Goal: Information Seeking & Learning: Learn about a topic

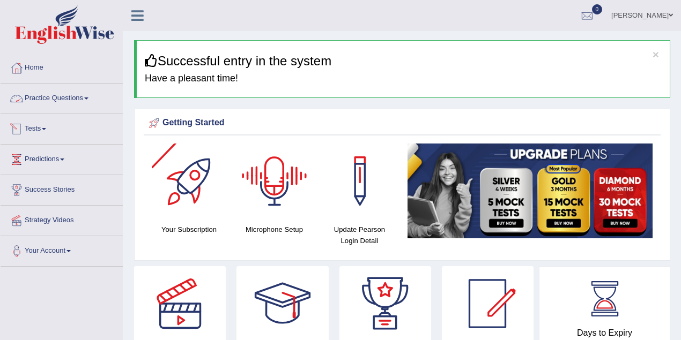
click at [44, 132] on link "Tests" at bounding box center [62, 127] width 122 height 27
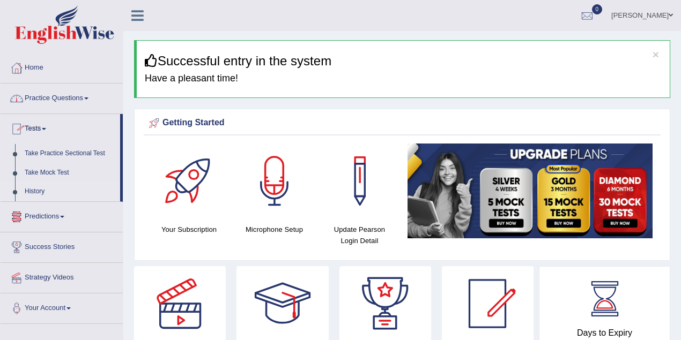
click at [30, 191] on link "History" at bounding box center [70, 191] width 100 height 19
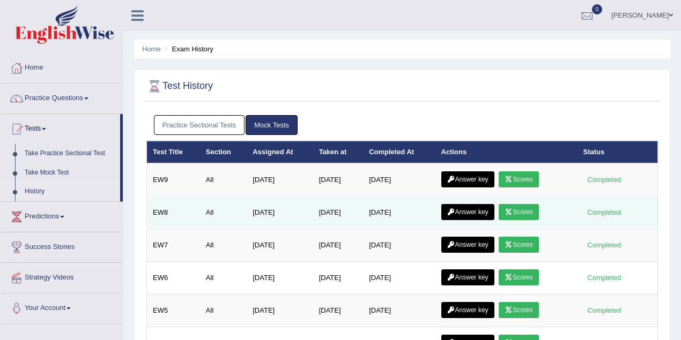
click at [522, 213] on link "Scores" at bounding box center [519, 212] width 40 height 16
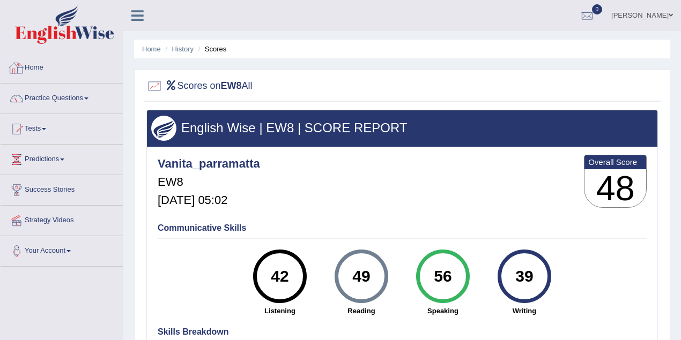
click at [36, 68] on link "Home" at bounding box center [62, 66] width 122 height 27
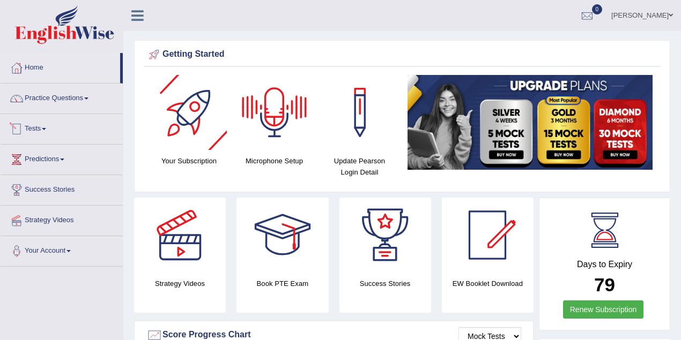
click at [35, 129] on link "Tests" at bounding box center [62, 127] width 122 height 27
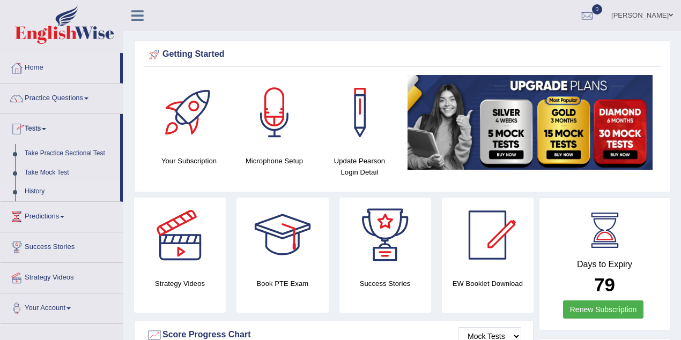
click at [40, 188] on link "History" at bounding box center [70, 191] width 100 height 19
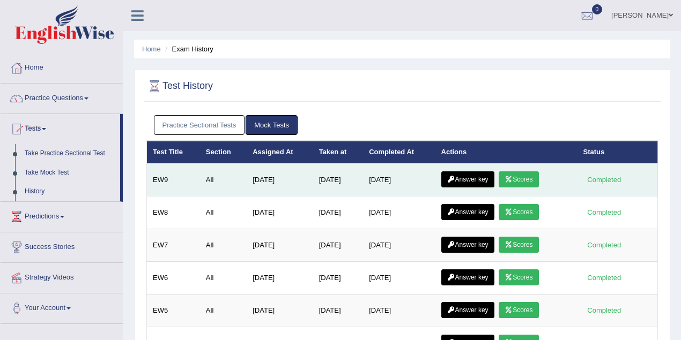
click at [531, 179] on link "Scores" at bounding box center [519, 180] width 40 height 16
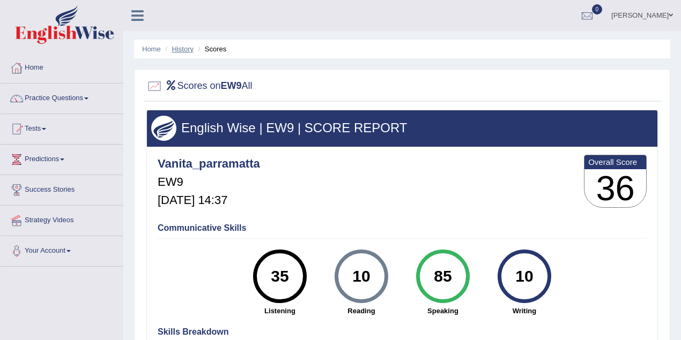
click at [185, 46] on link "History" at bounding box center [182, 49] width 21 height 8
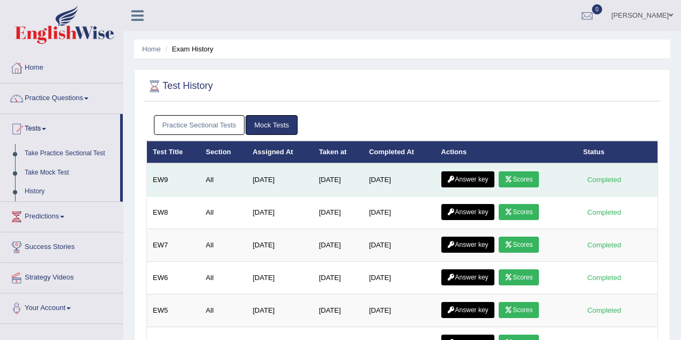
click at [468, 179] on link "Answer key" at bounding box center [467, 180] width 53 height 16
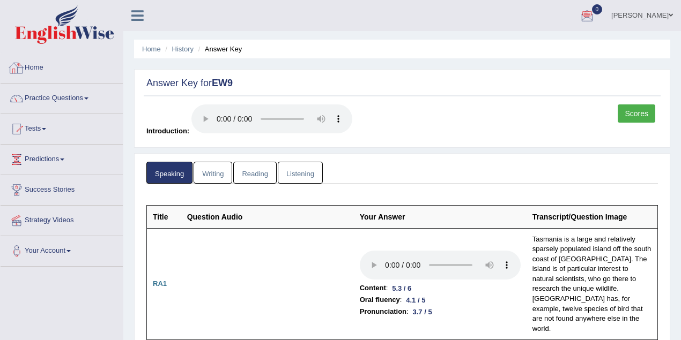
click at [36, 66] on link "Home" at bounding box center [62, 66] width 122 height 27
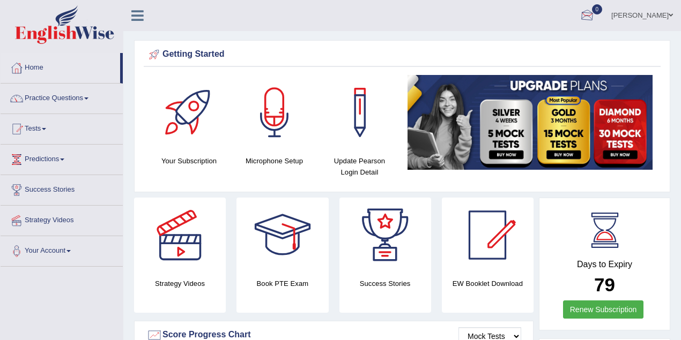
click at [665, 16] on link "Vanita Hans" at bounding box center [642, 14] width 78 height 28
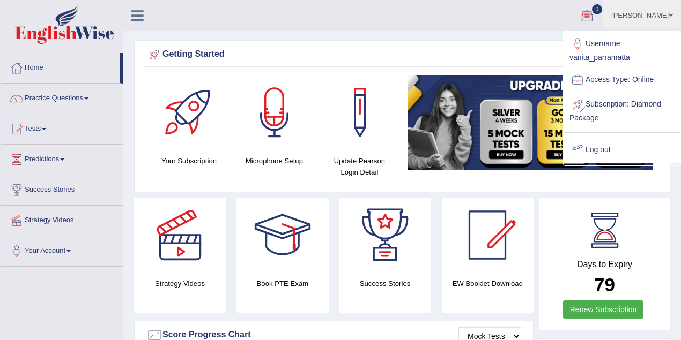
click at [600, 148] on link "Log out" at bounding box center [622, 150] width 116 height 25
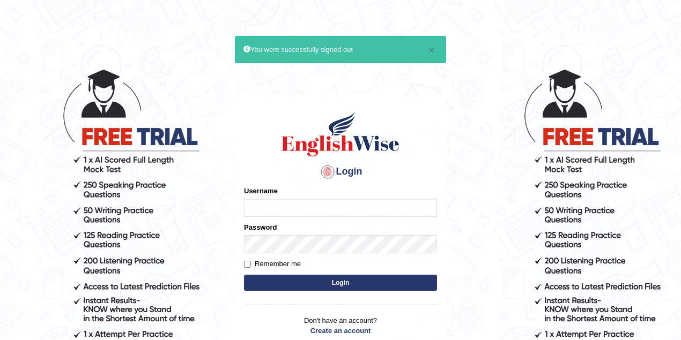
type input "maitree_parramatta"
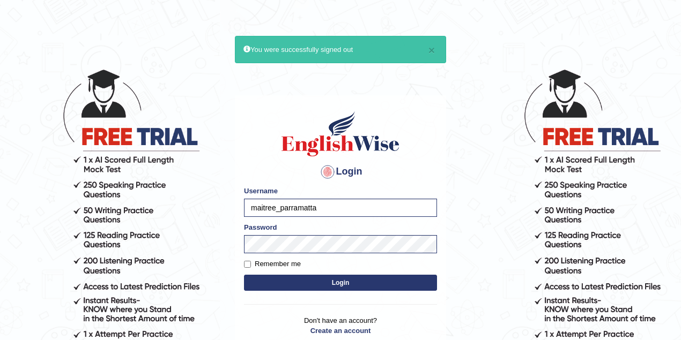
drag, startPoint x: 251, startPoint y: 214, endPoint x: 220, endPoint y: 210, distance: 30.8
click at [222, 212] on body "× You were successfully signed out Login Please fix the following errors: Usern…" at bounding box center [340, 204] width 681 height 340
click at [301, 212] on input "Username" at bounding box center [340, 208] width 193 height 18
type input "vamshimacherla"
drag, startPoint x: 271, startPoint y: 213, endPoint x: 239, endPoint y: 220, distance: 32.4
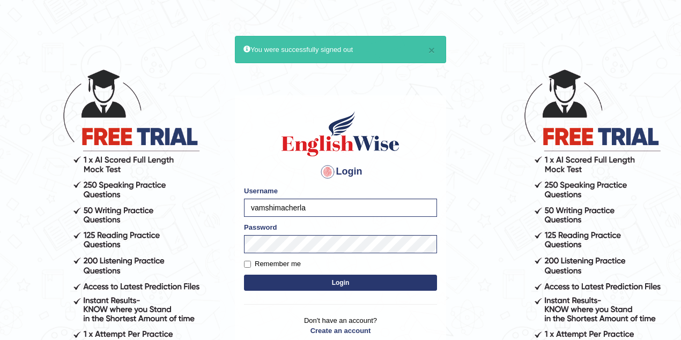
click at [239, 220] on div "Login Please fix the following errors: Username vamshimacherla Password Remembe…" at bounding box center [340, 229] width 211 height 269
click at [241, 130] on div "Login Please fix the following errors: Username Password Remember me Login Don'…" at bounding box center [340, 229] width 211 height 269
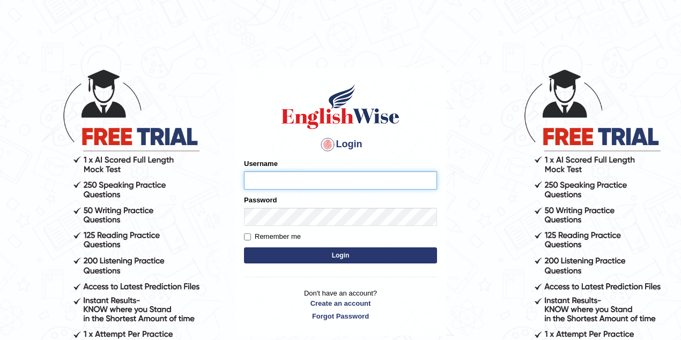
type input "maitree_parramatta"
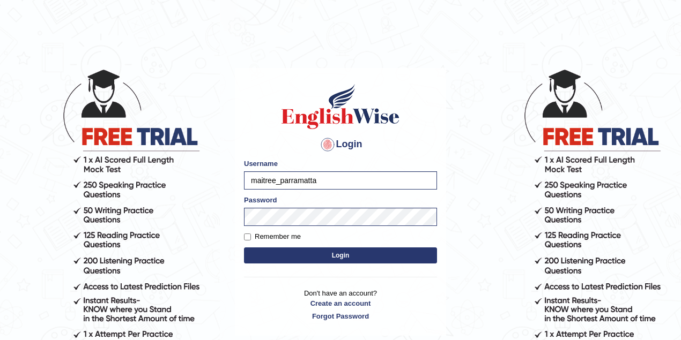
drag, startPoint x: 324, startPoint y: 179, endPoint x: 234, endPoint y: 177, distance: 90.1
click at [234, 177] on main "Login Please fix the following errors: Username maitree_parramatta Password Rem…" at bounding box center [340, 186] width 214 height 304
type input "vanita_parramatta"
click at [217, 224] on body "Login Please fix the following errors: Username vanita_parramatta Password Reme…" at bounding box center [340, 204] width 681 height 340
click at [244, 248] on button "Login" at bounding box center [340, 256] width 193 height 16
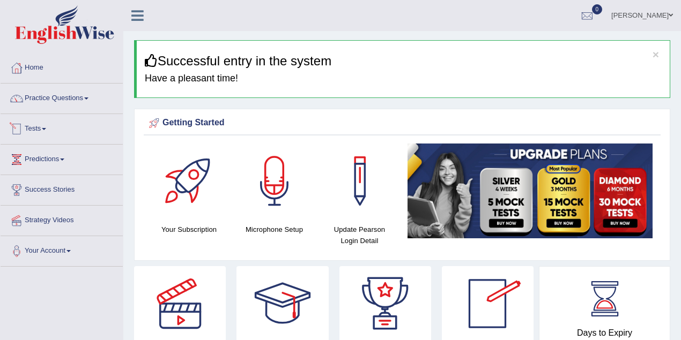
click at [38, 121] on link "Tests" at bounding box center [62, 127] width 122 height 27
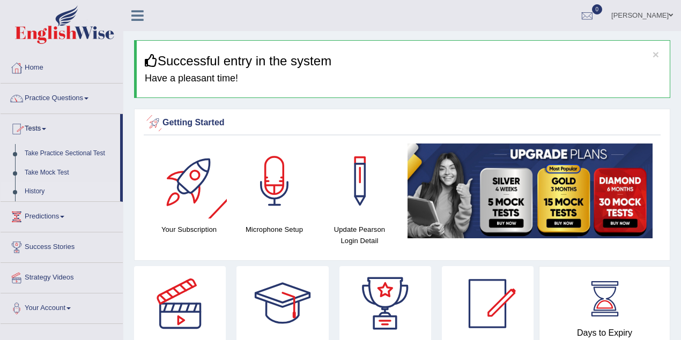
click at [40, 192] on link "History" at bounding box center [70, 191] width 100 height 19
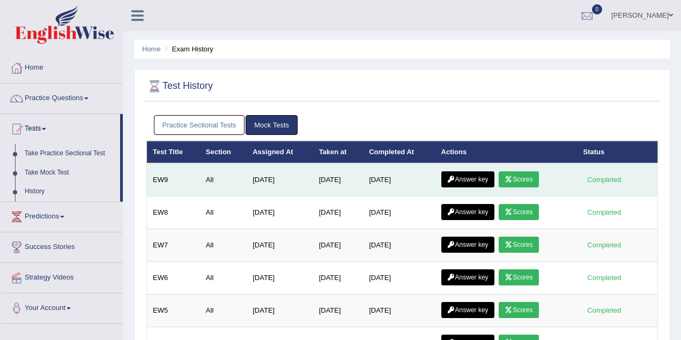
click at [455, 178] on icon at bounding box center [451, 179] width 8 height 6
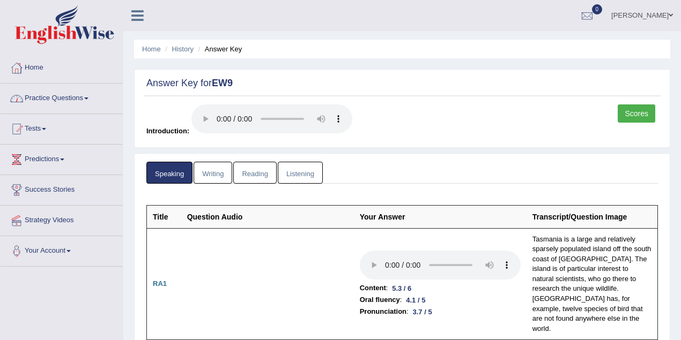
click at [80, 101] on link "Practice Questions" at bounding box center [62, 97] width 122 height 27
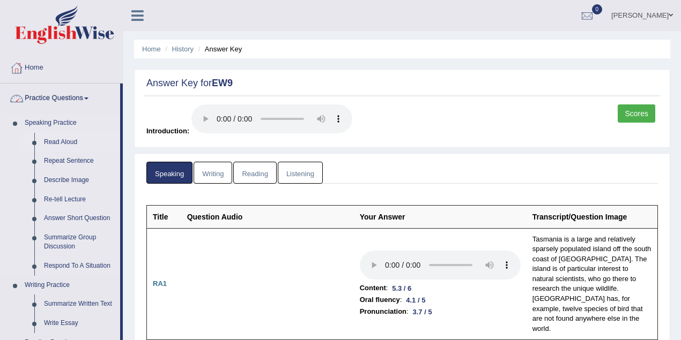
click at [74, 141] on link "Read Aloud" at bounding box center [79, 142] width 81 height 19
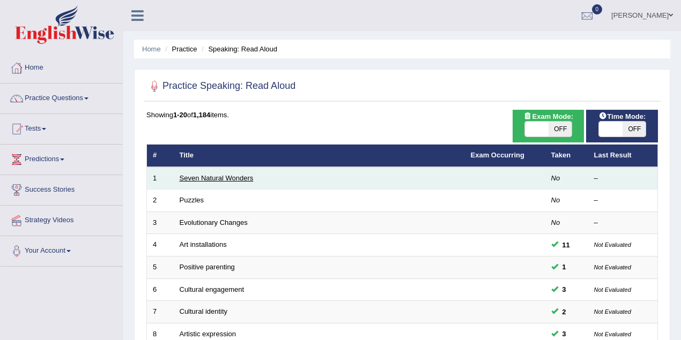
click at [216, 177] on link "Seven Natural Wonders" at bounding box center [217, 178] width 74 height 8
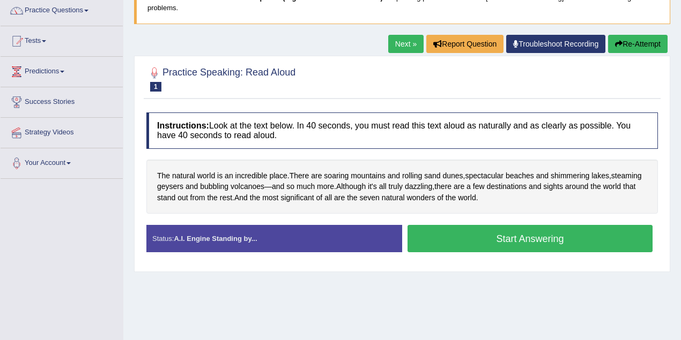
scroll to position [143, 0]
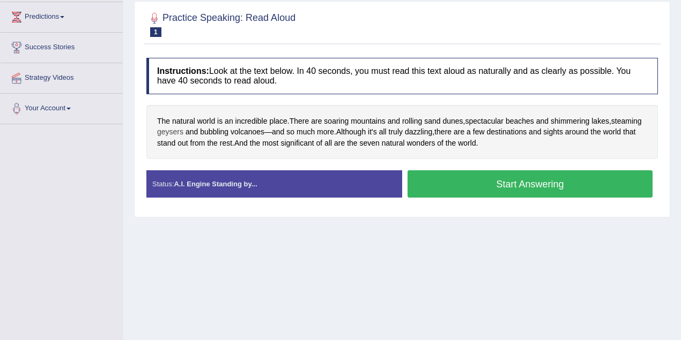
click at [183, 132] on span "geysers" at bounding box center [170, 132] width 26 height 11
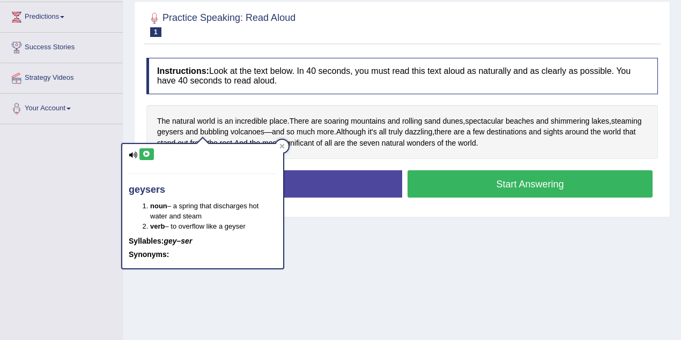
click at [148, 155] on icon at bounding box center [147, 154] width 8 height 6
click at [283, 145] on icon at bounding box center [282, 146] width 5 height 5
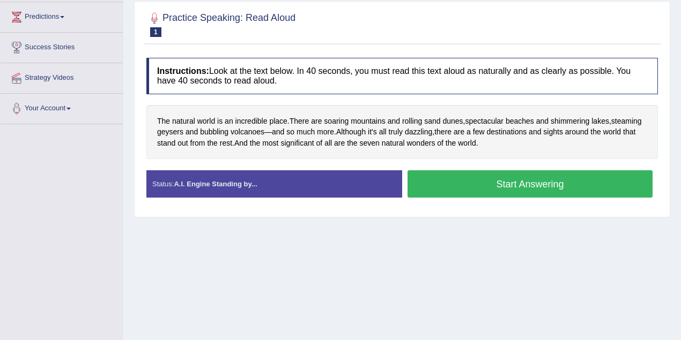
click at [493, 184] on button "Start Answering" at bounding box center [529, 183] width 245 height 27
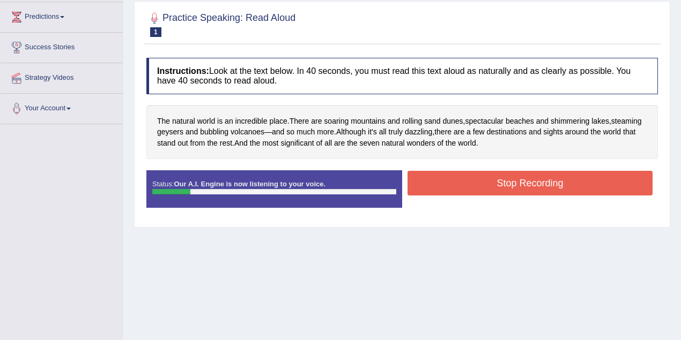
click at [483, 179] on button "Stop Recording" at bounding box center [529, 183] width 245 height 25
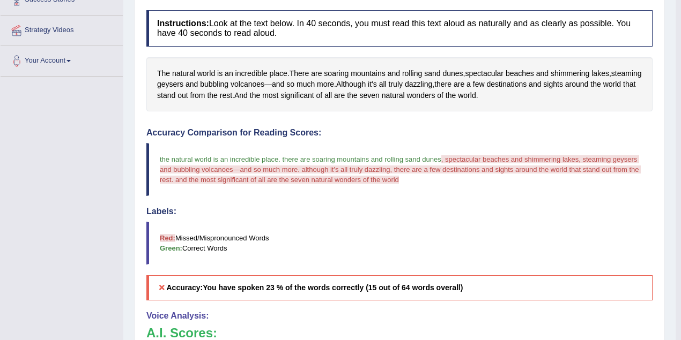
scroll to position [0, 0]
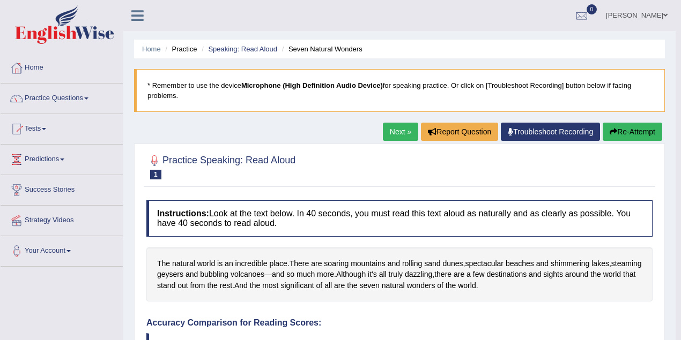
click at [629, 139] on button "Re-Attempt" at bounding box center [633, 132] width 60 height 18
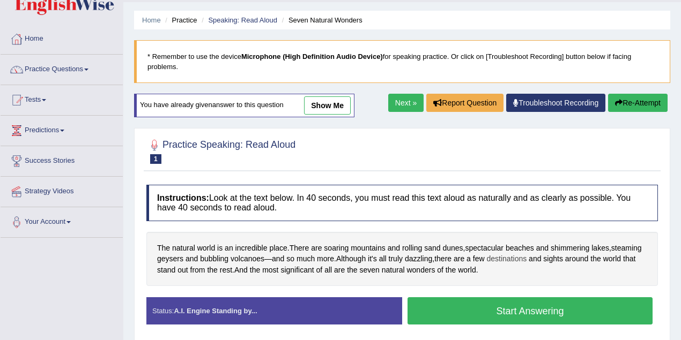
scroll to position [95, 0]
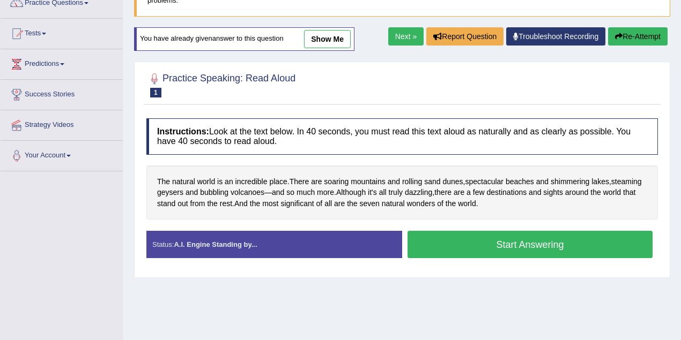
click at [526, 235] on button "Start Answering" at bounding box center [529, 244] width 245 height 27
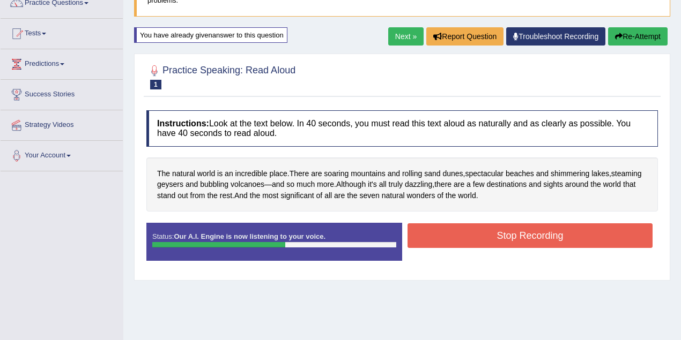
click at [516, 234] on button "Stop Recording" at bounding box center [529, 236] width 245 height 25
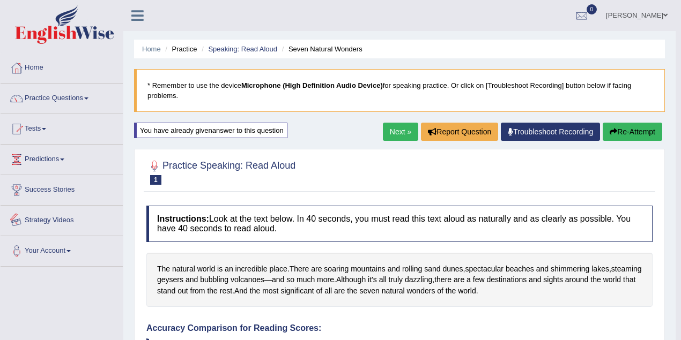
scroll to position [0, 0]
click at [33, 94] on link "Practice Questions" at bounding box center [62, 97] width 122 height 27
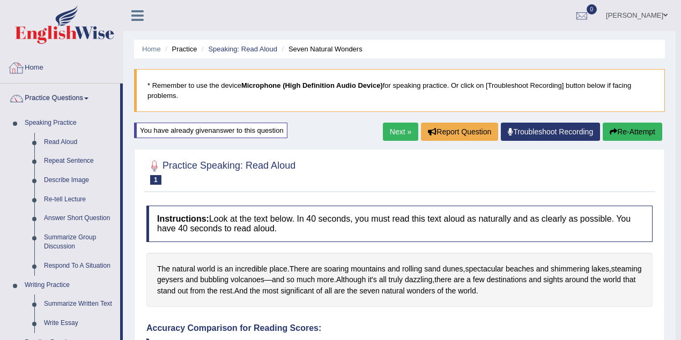
click at [33, 69] on link "Home" at bounding box center [62, 66] width 122 height 27
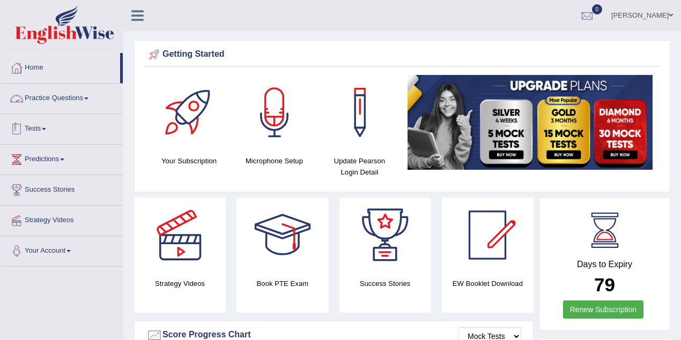
click at [40, 118] on link "Tests" at bounding box center [62, 127] width 122 height 27
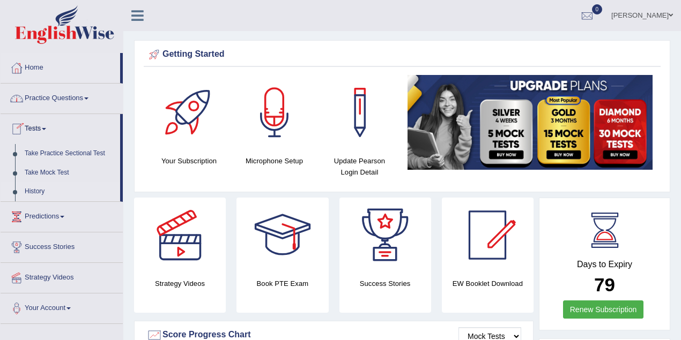
click at [33, 197] on link "History" at bounding box center [70, 191] width 100 height 19
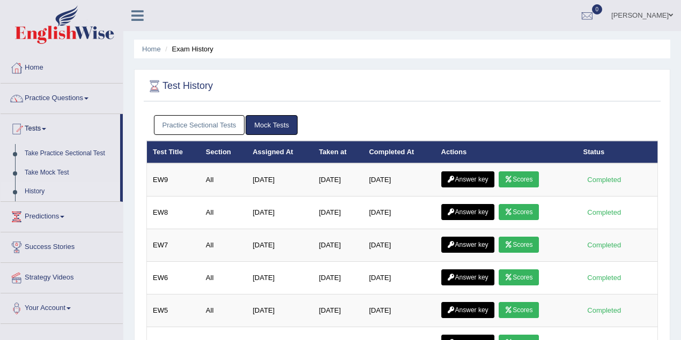
click at [206, 129] on link "Practice Sectional Tests" at bounding box center [199, 125] width 91 height 20
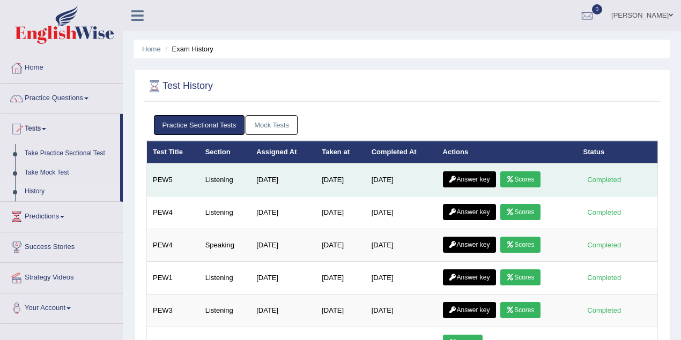
click at [486, 180] on link "Answer key" at bounding box center [469, 180] width 53 height 16
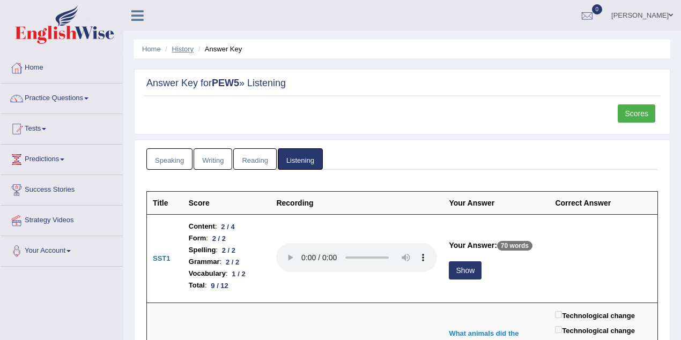
click at [184, 52] on link "History" at bounding box center [182, 49] width 21 height 8
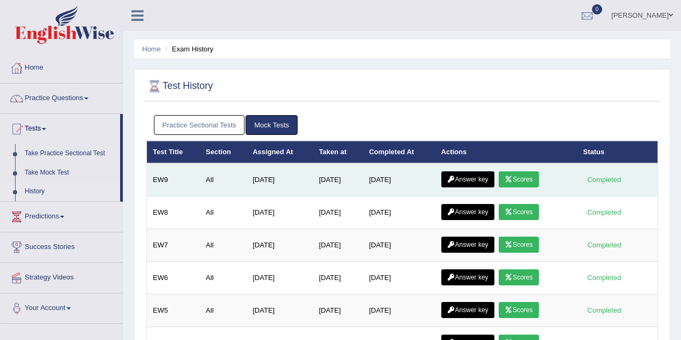
click at [472, 179] on link "Answer key" at bounding box center [467, 180] width 53 height 16
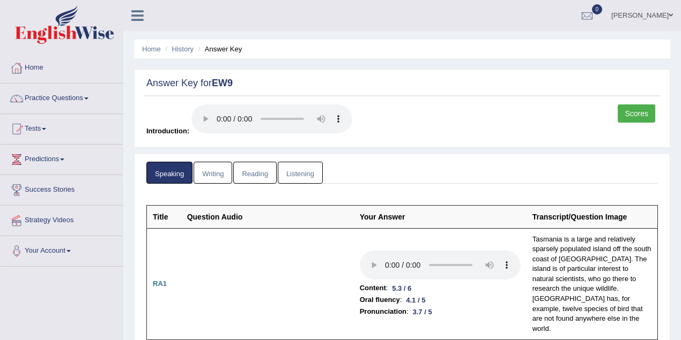
click at [654, 17] on link "[PERSON_NAME]" at bounding box center [642, 14] width 78 height 28
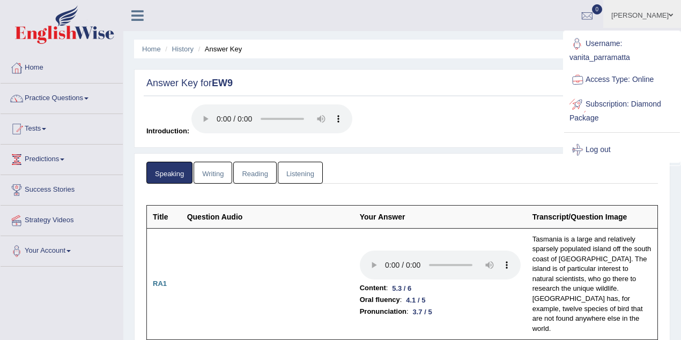
click at [600, 147] on link "Log out" at bounding box center [622, 150] width 116 height 25
